Goal: Task Accomplishment & Management: Use online tool/utility

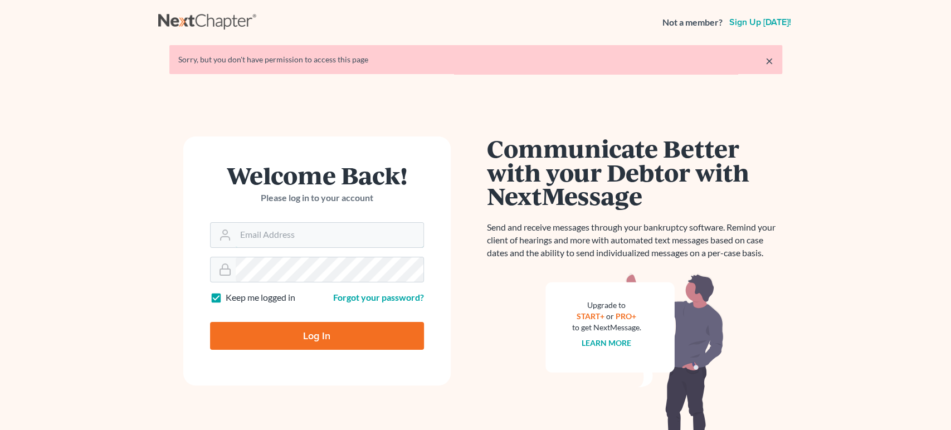
type input "[PERSON_NAME][EMAIL_ADDRESS][DOMAIN_NAME]"
click at [330, 342] on input "Log In" at bounding box center [317, 336] width 214 height 28
type input "Thinking..."
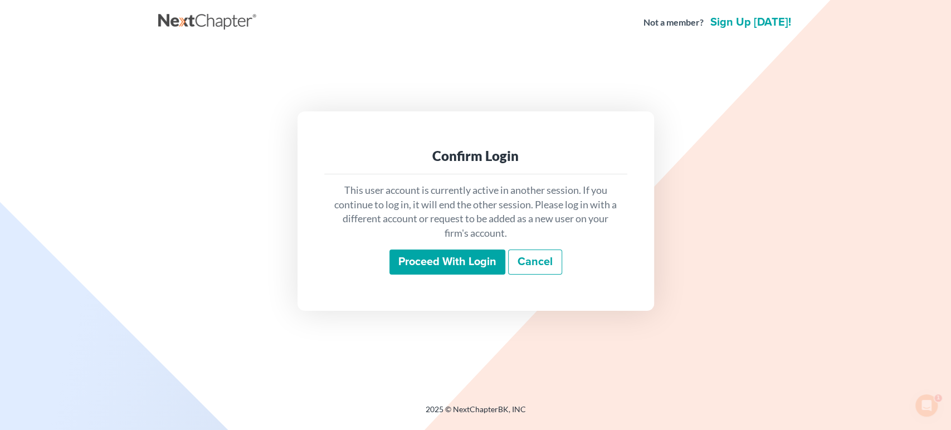
click at [491, 256] on input "Proceed with login" at bounding box center [448, 263] width 116 height 26
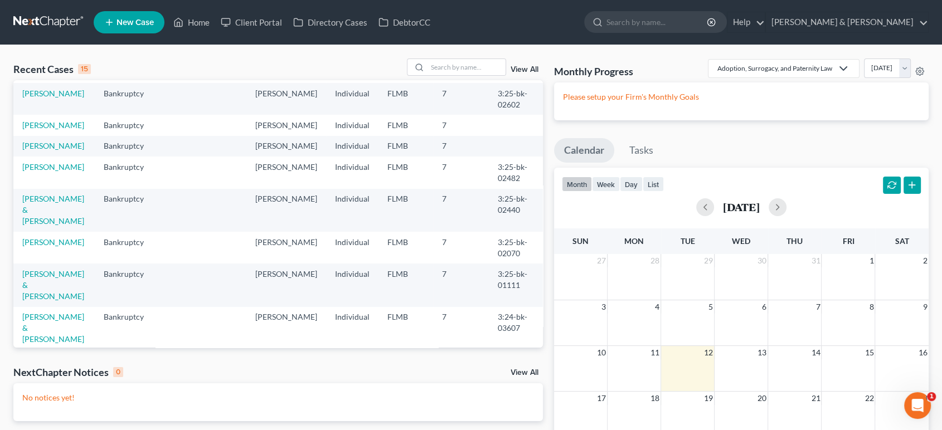
scroll to position [210, 0]
